Goal: Transaction & Acquisition: Book appointment/travel/reservation

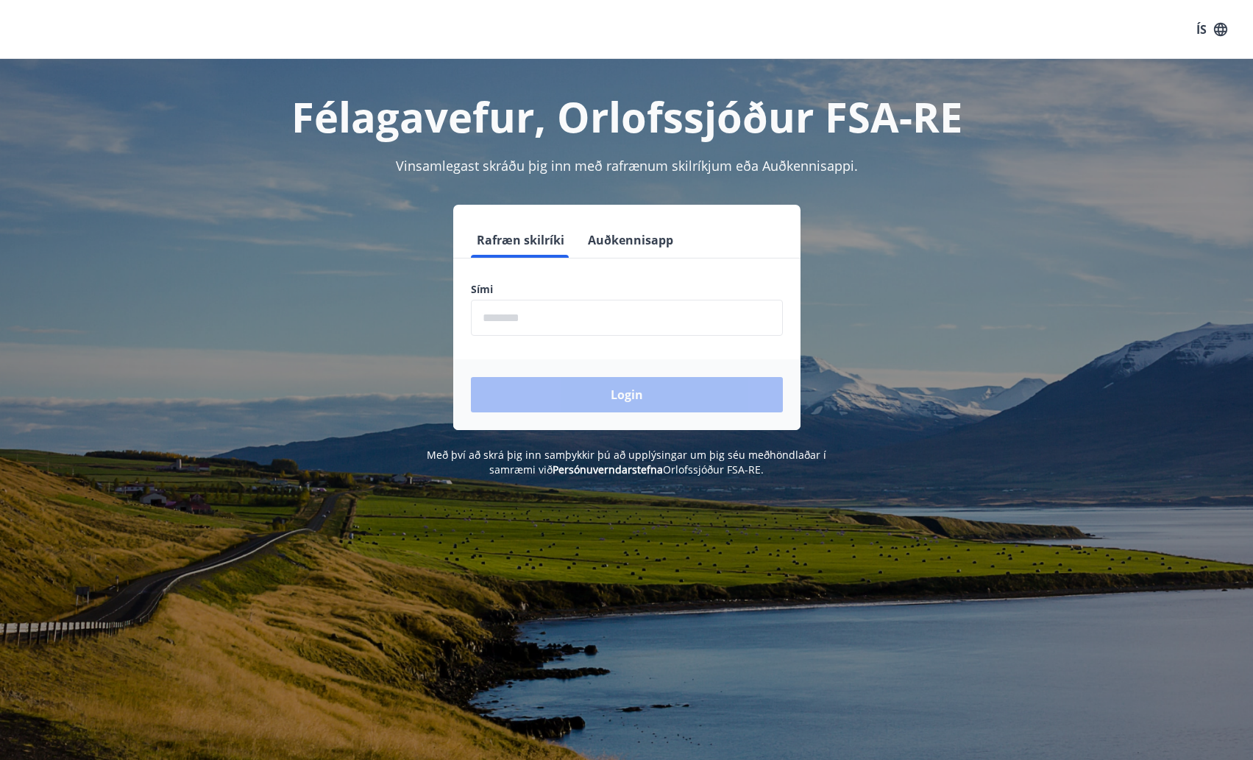
click at [563, 316] on input "phone" at bounding box center [627, 318] width 312 height 36
type input "********"
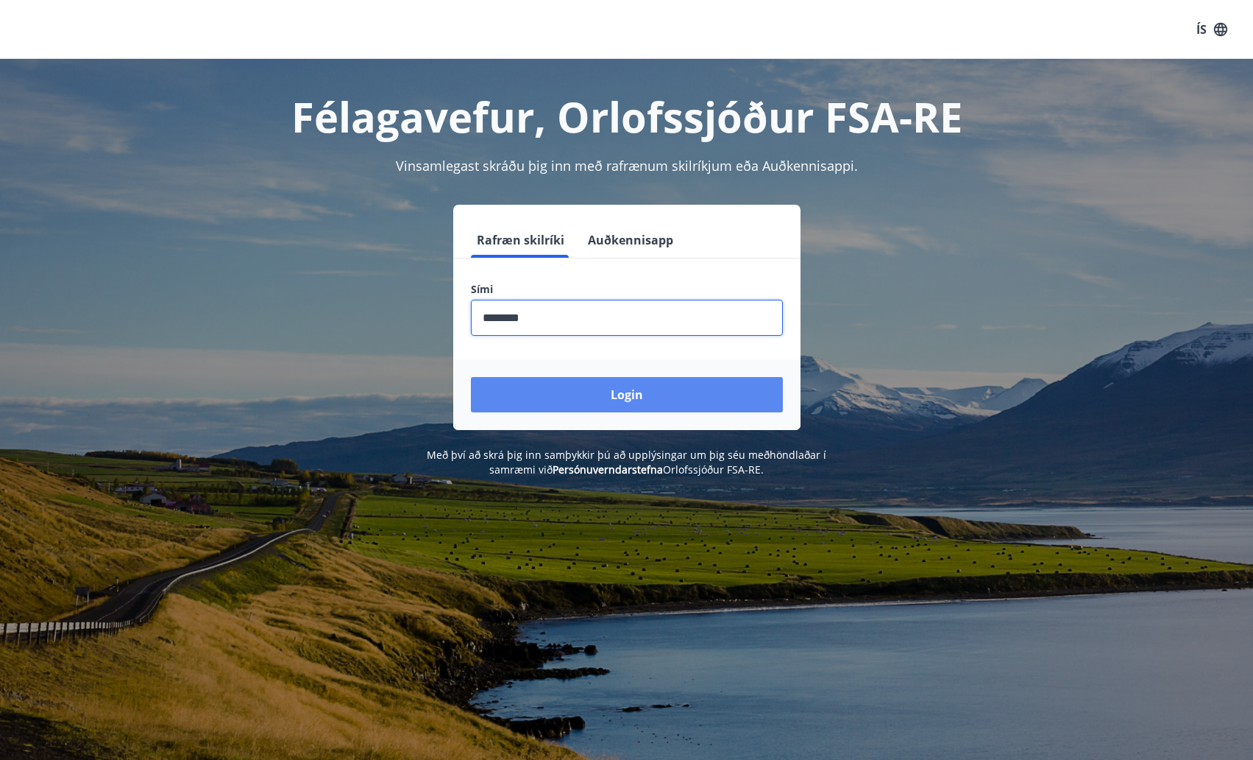
click at [599, 396] on button "Login" at bounding box center [627, 394] width 312 height 35
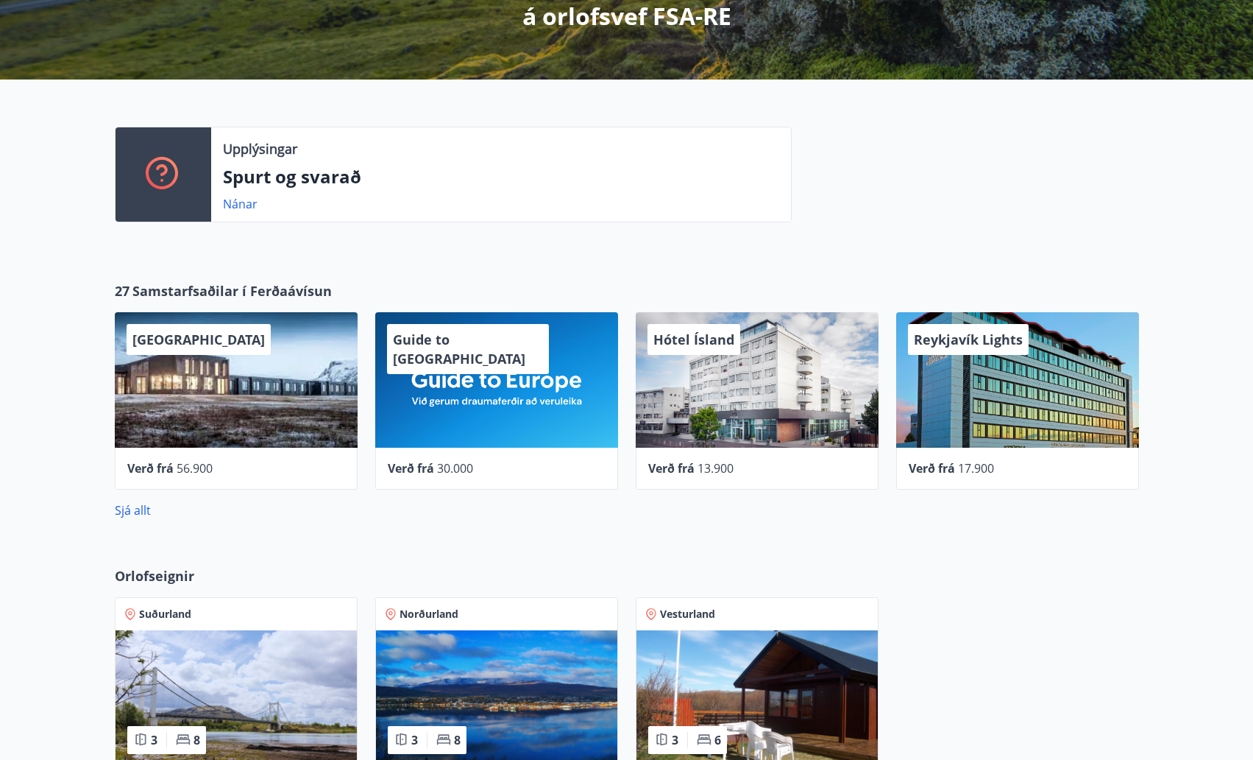
scroll to position [442, 0]
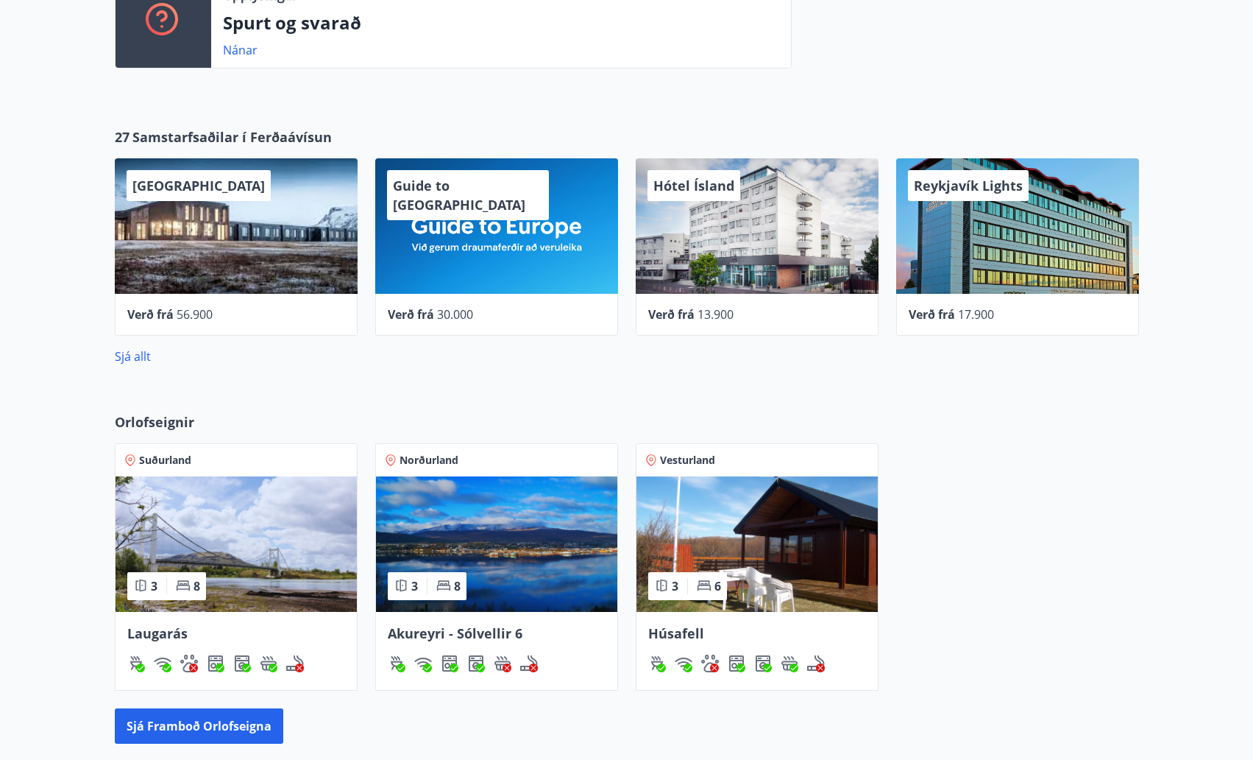
click at [494, 539] on img at bounding box center [496, 543] width 241 height 135
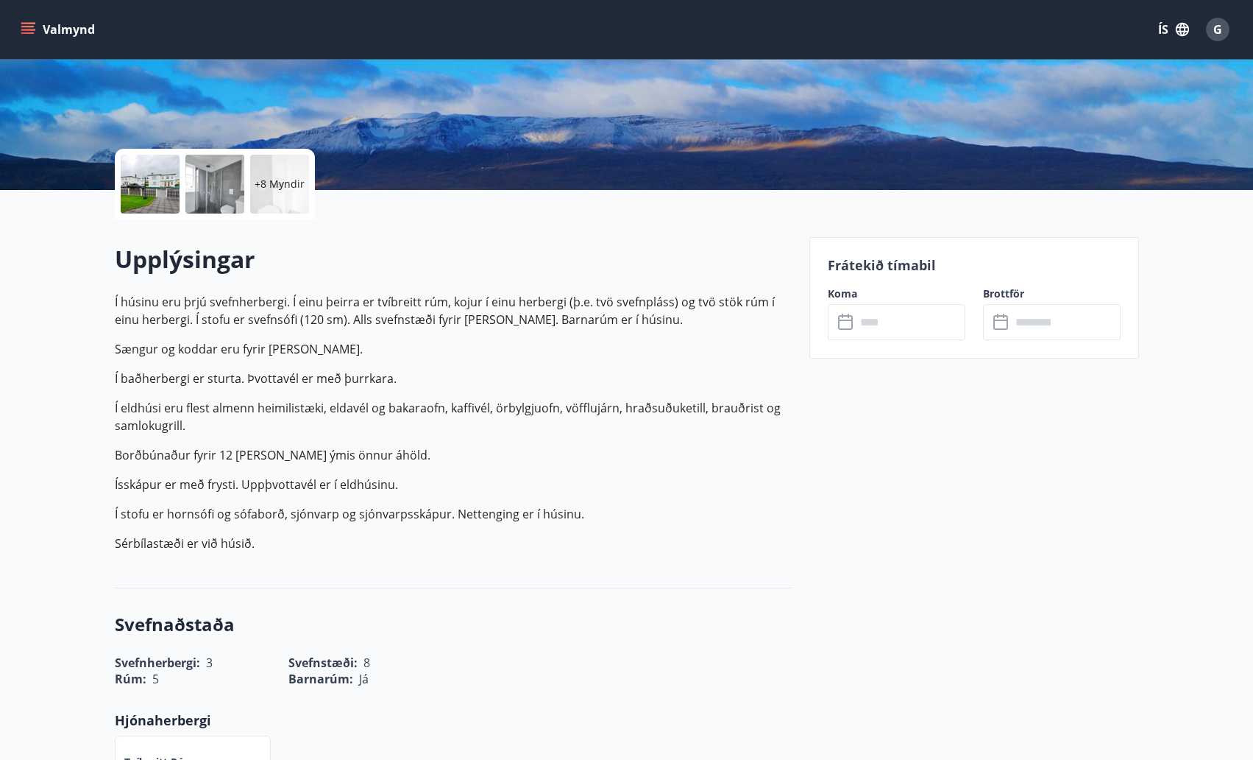
scroll to position [294, 0]
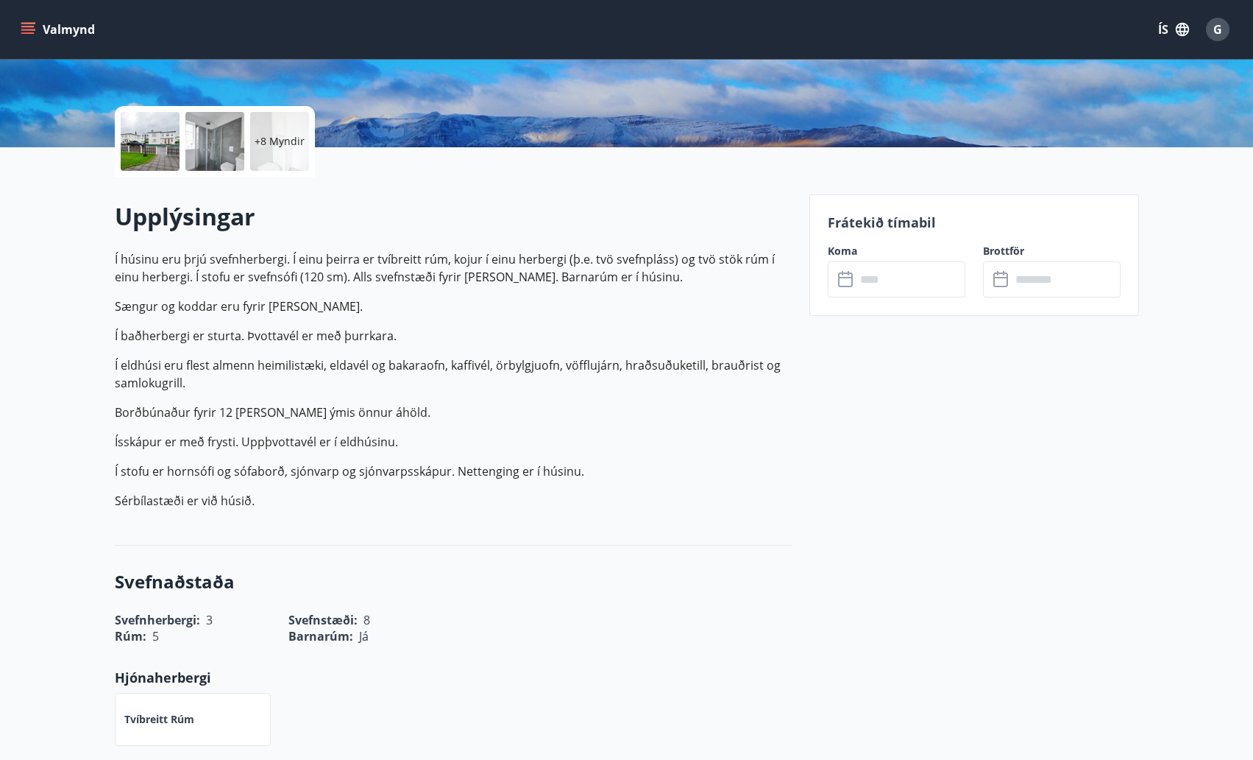
click at [865, 280] on input "text" at bounding box center [911, 279] width 110 height 36
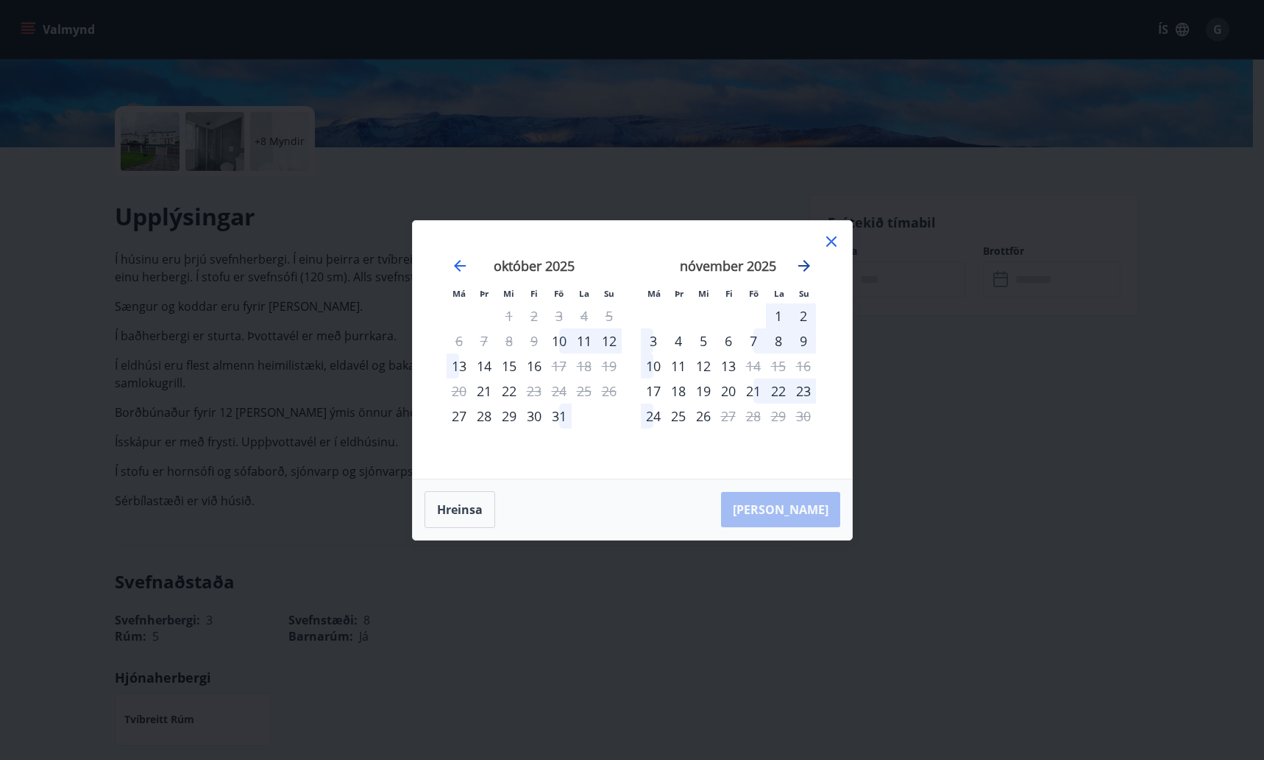
click at [802, 263] on icon "Move forward to switch to the next month." at bounding box center [805, 266] width 18 height 18
click at [834, 240] on icon at bounding box center [832, 242] width 18 height 18
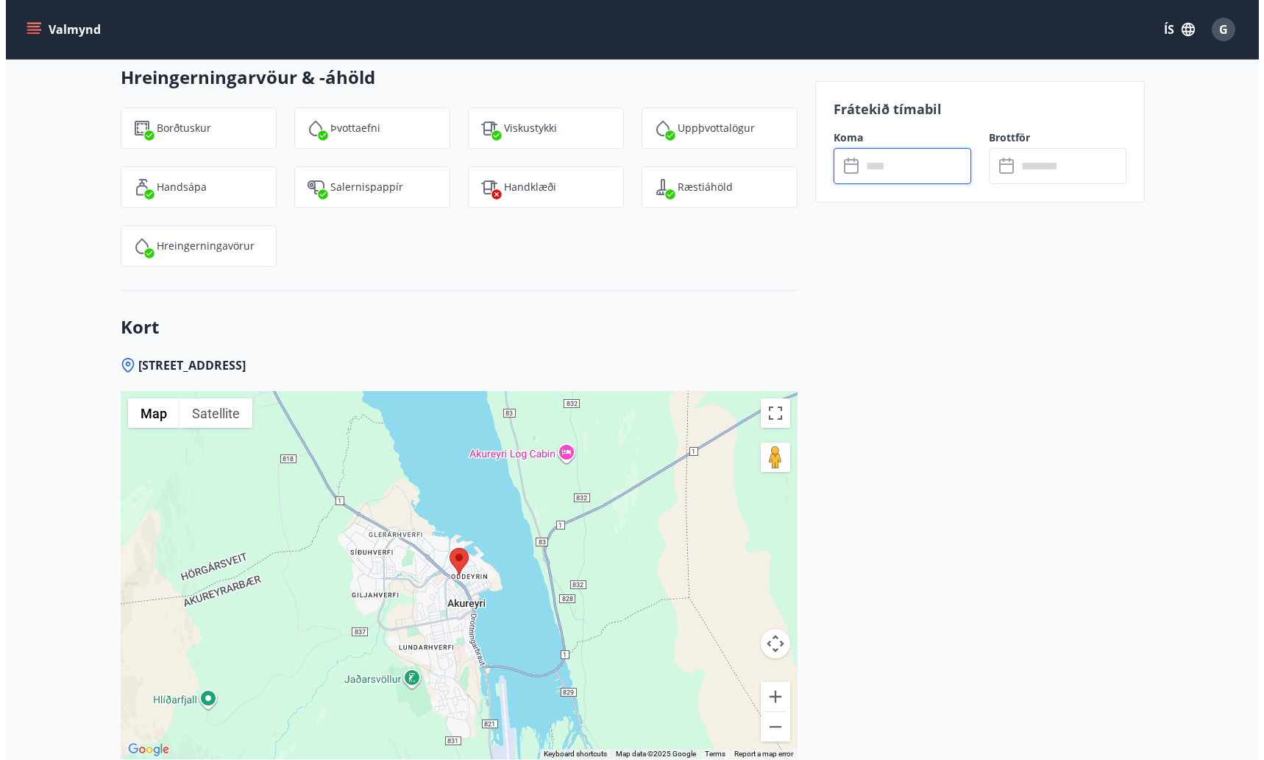
scroll to position [2179, 0]
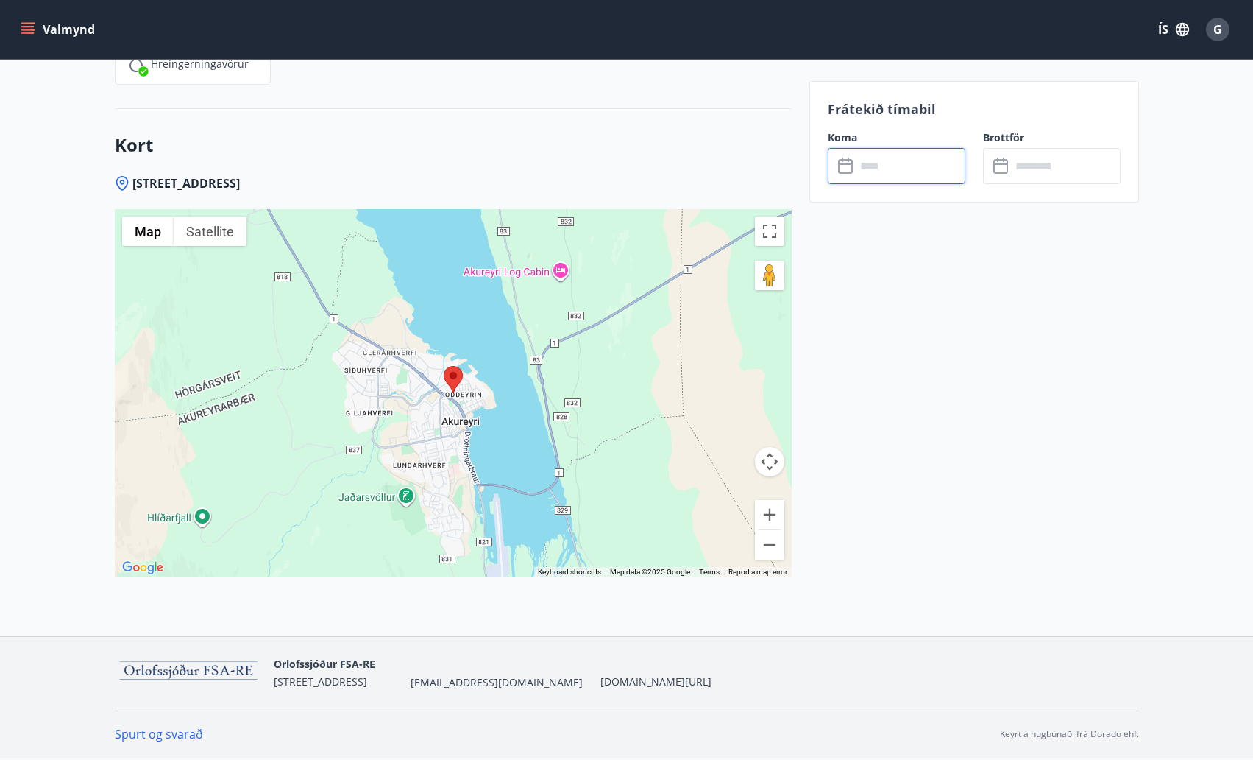
click at [1220, 31] on span "G" at bounding box center [1218, 29] width 9 height 16
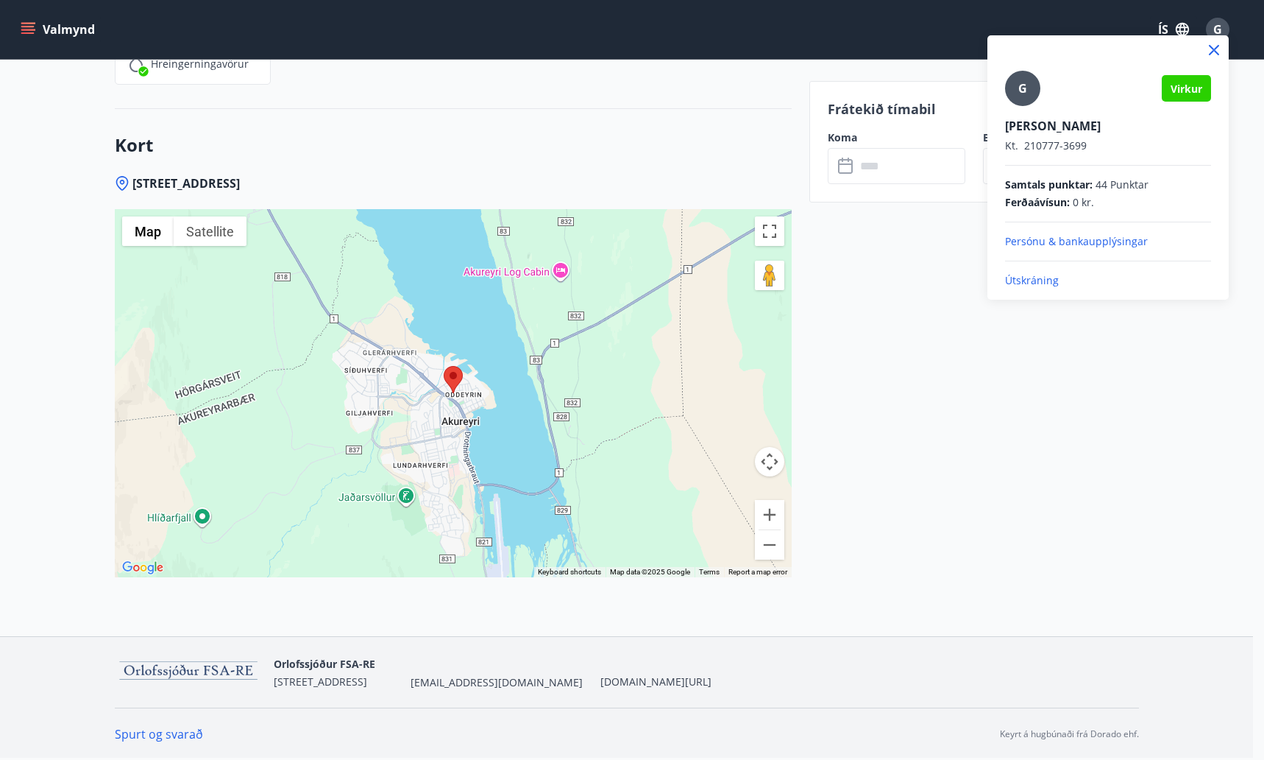
click at [1030, 281] on p "Útskráning" at bounding box center [1108, 280] width 206 height 15
